Goal: Task Accomplishment & Management: Manage account settings

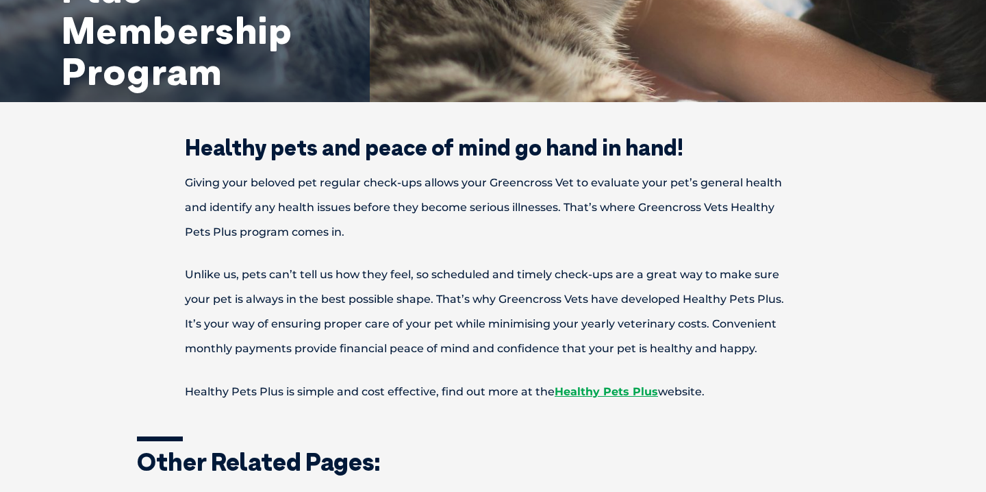
scroll to position [276, 0]
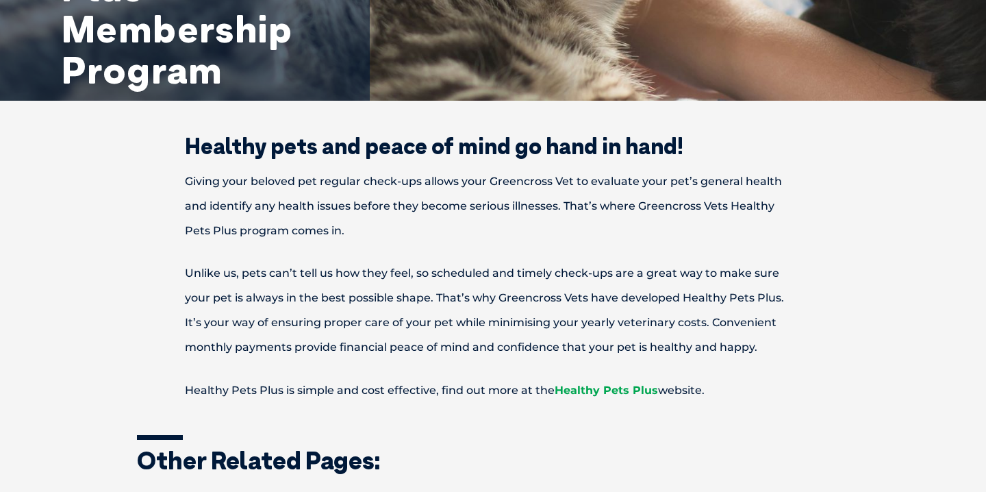
click at [581, 386] on link "Healthy Pets Plus" at bounding box center [606, 389] width 103 height 13
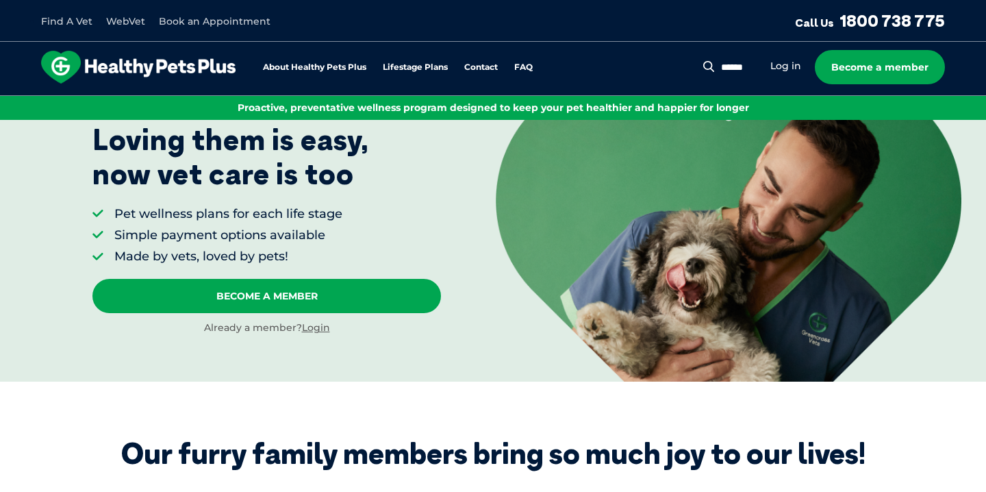
scroll to position [110, 0]
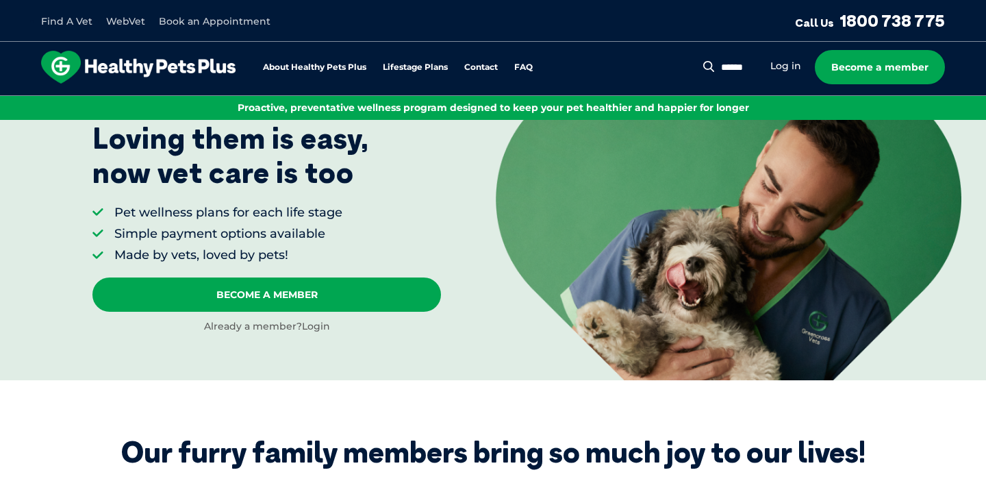
click at [314, 325] on link "Login" at bounding box center [316, 326] width 28 height 12
